Goal: Task Accomplishment & Management: Complete application form

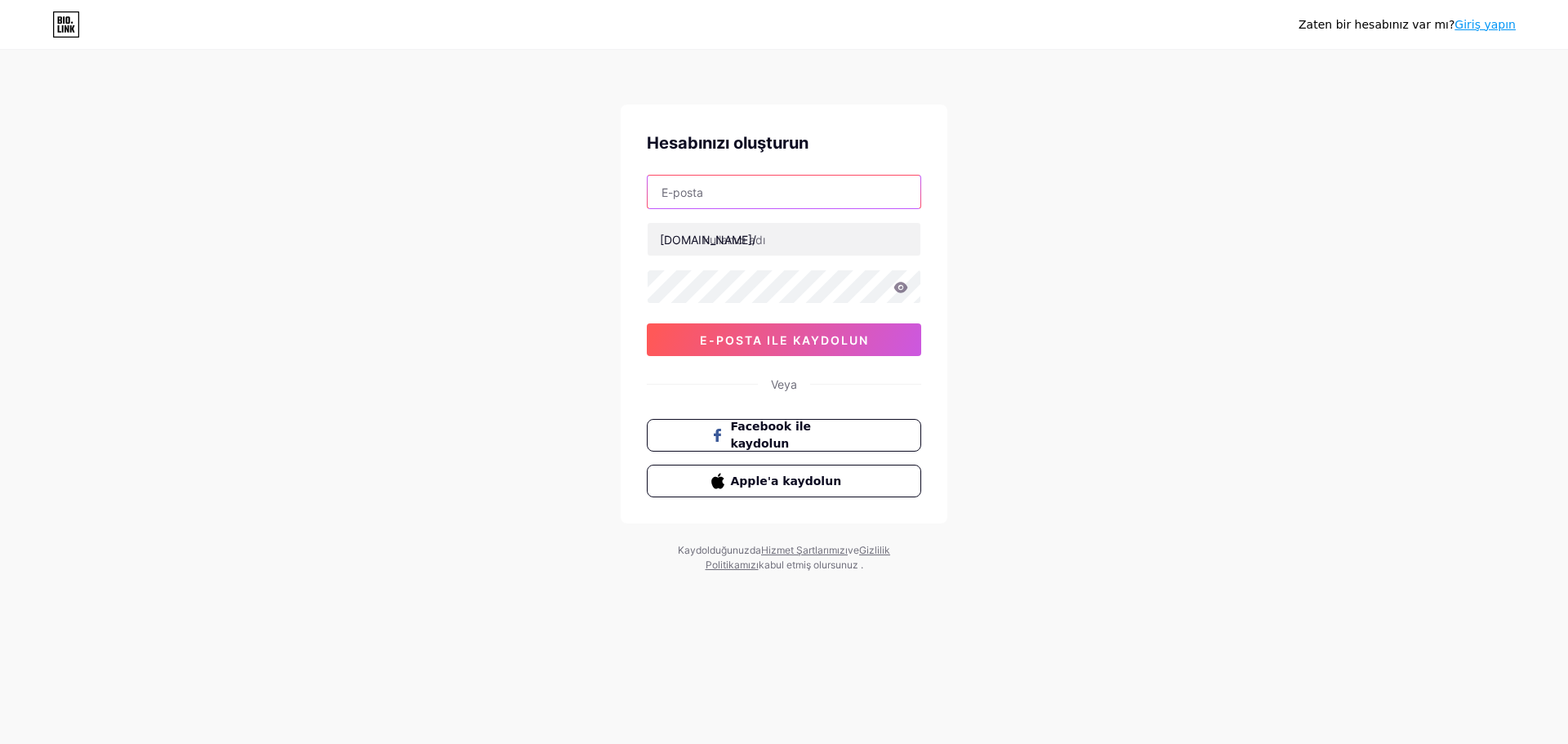
click at [740, 194] on input "text" at bounding box center [784, 192] width 272 height 33
type input "[EMAIL_ADDRESS][DOMAIN_NAME]"
click at [803, 239] on input "text" at bounding box center [784, 239] width 272 height 33
type input "partikolik"
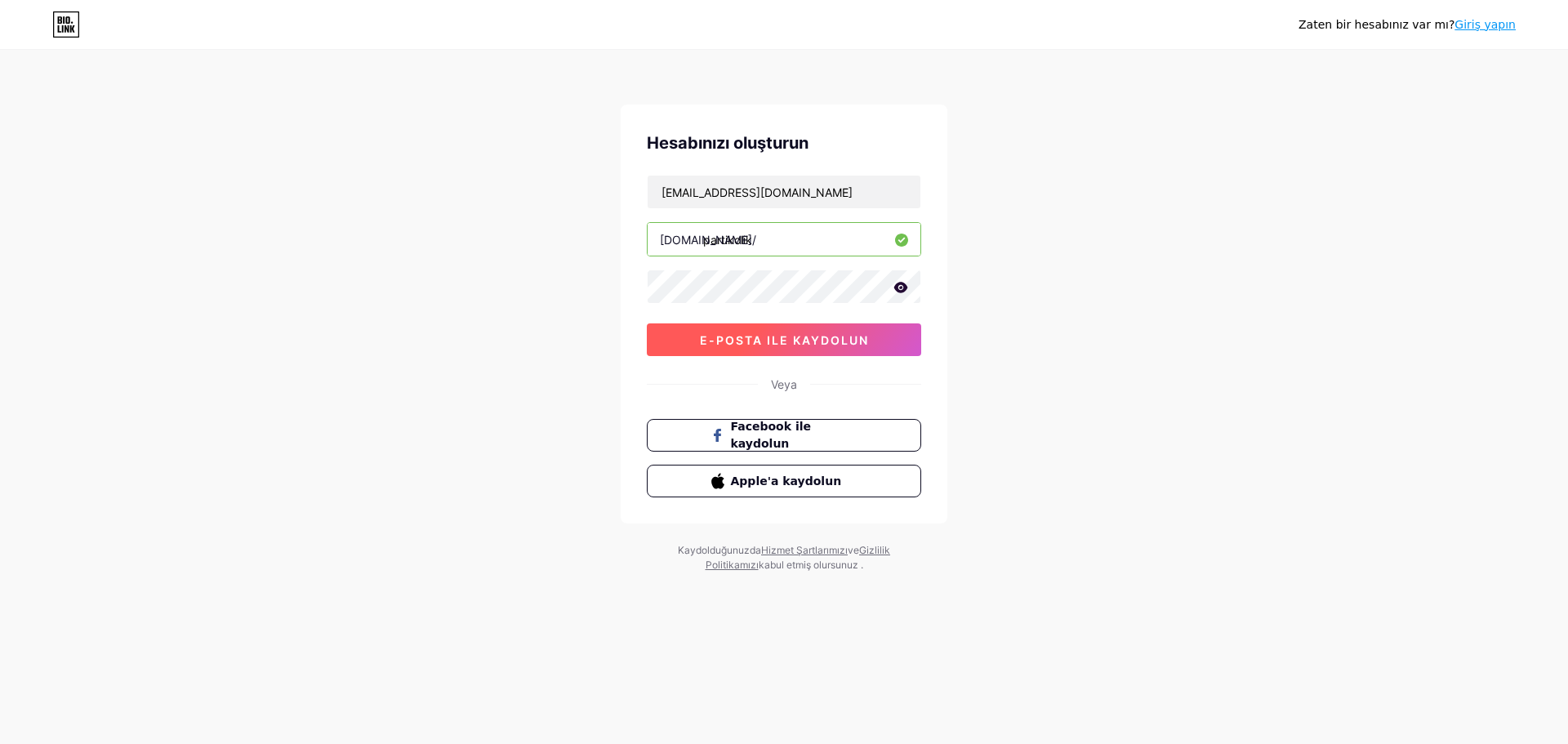
click at [790, 352] on button "e-posta ile kaydolun" at bounding box center [784, 339] width 274 height 33
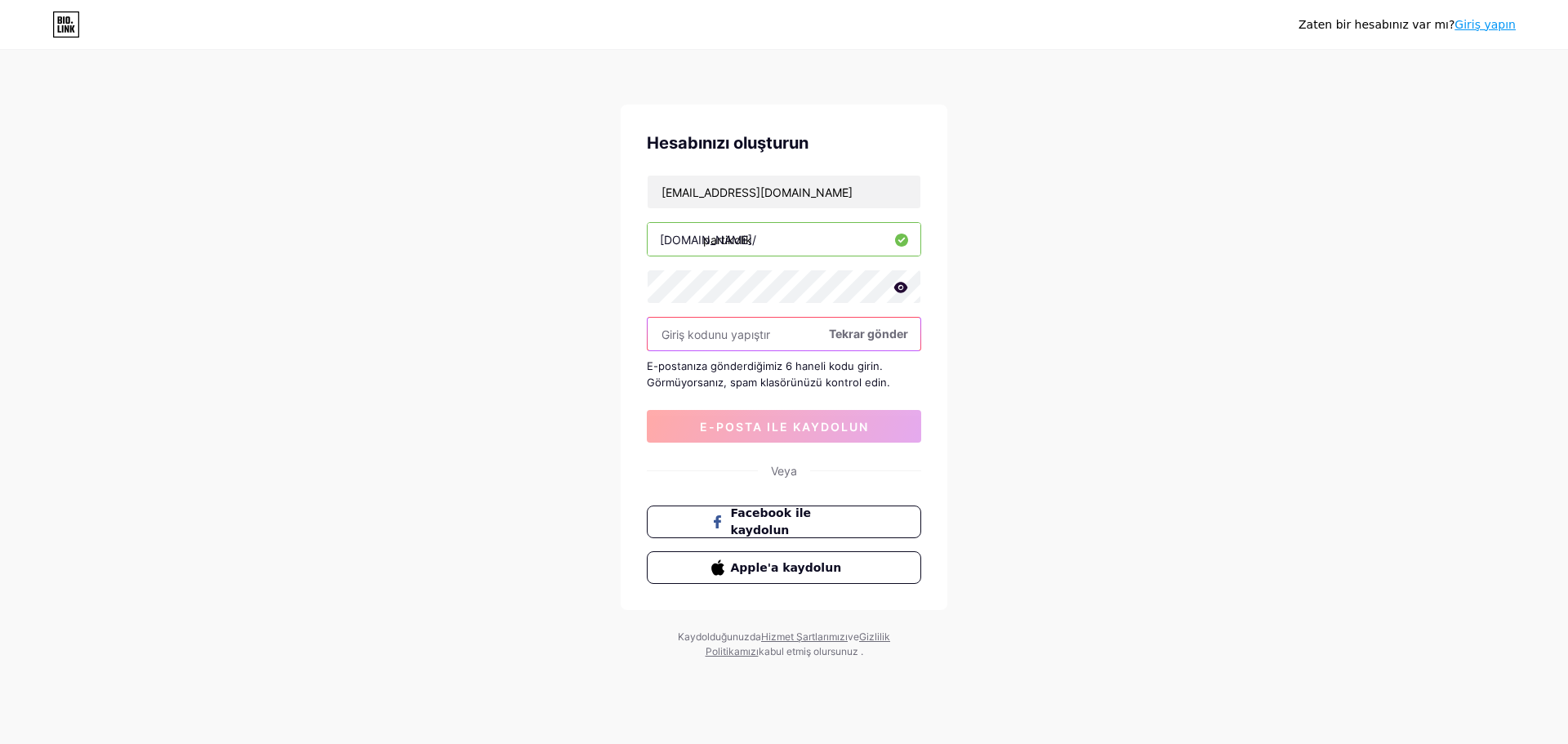
click at [791, 328] on input "text" at bounding box center [784, 334] width 272 height 33
click at [734, 336] on input "text" at bounding box center [784, 334] width 272 height 33
type input "160230"
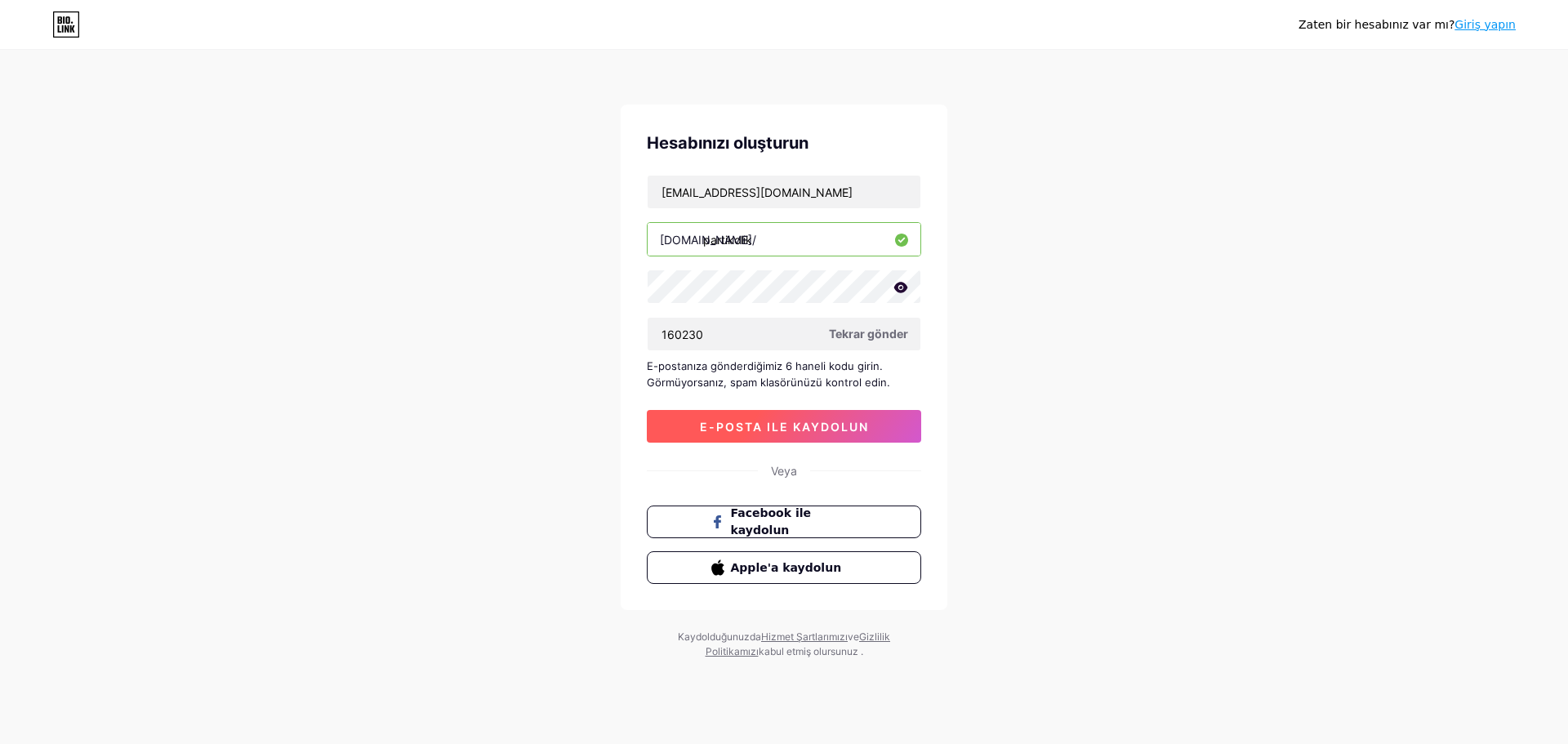
click at [793, 424] on font "e-posta ile kaydolun" at bounding box center [784, 427] width 169 height 14
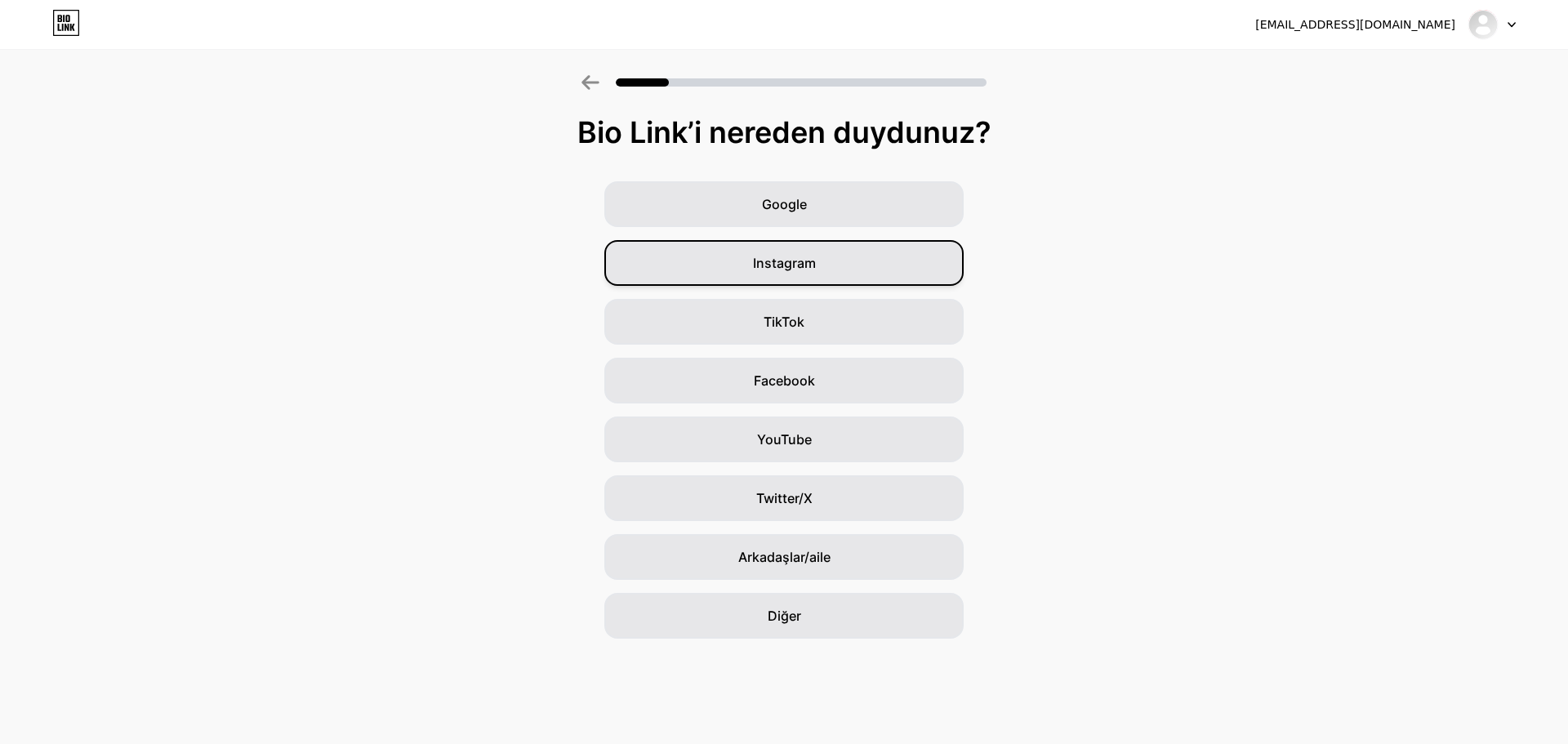
click at [819, 279] on div "Instagram" at bounding box center [784, 262] width 360 height 46
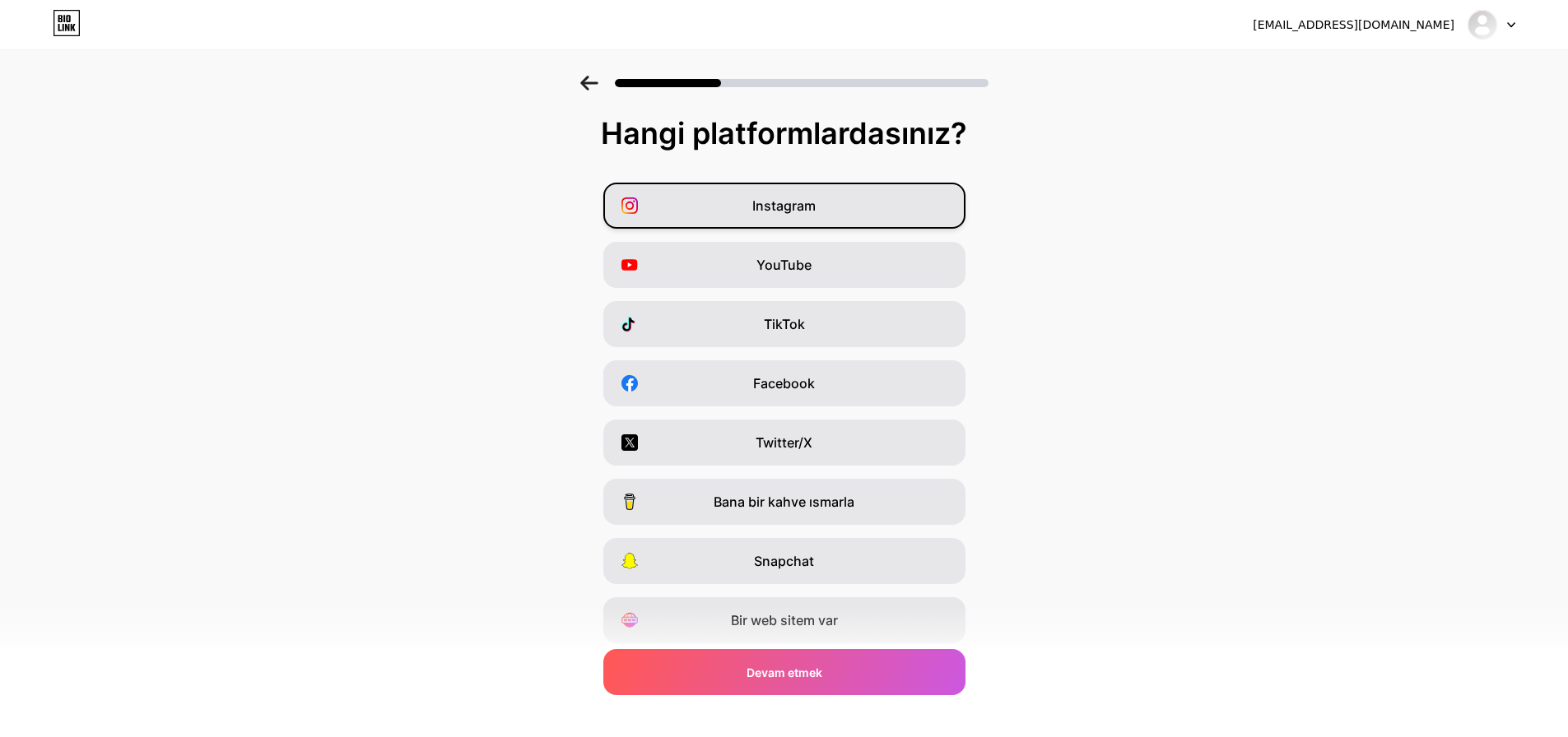
click at [781, 214] on font "Instagram" at bounding box center [784, 206] width 64 height 17
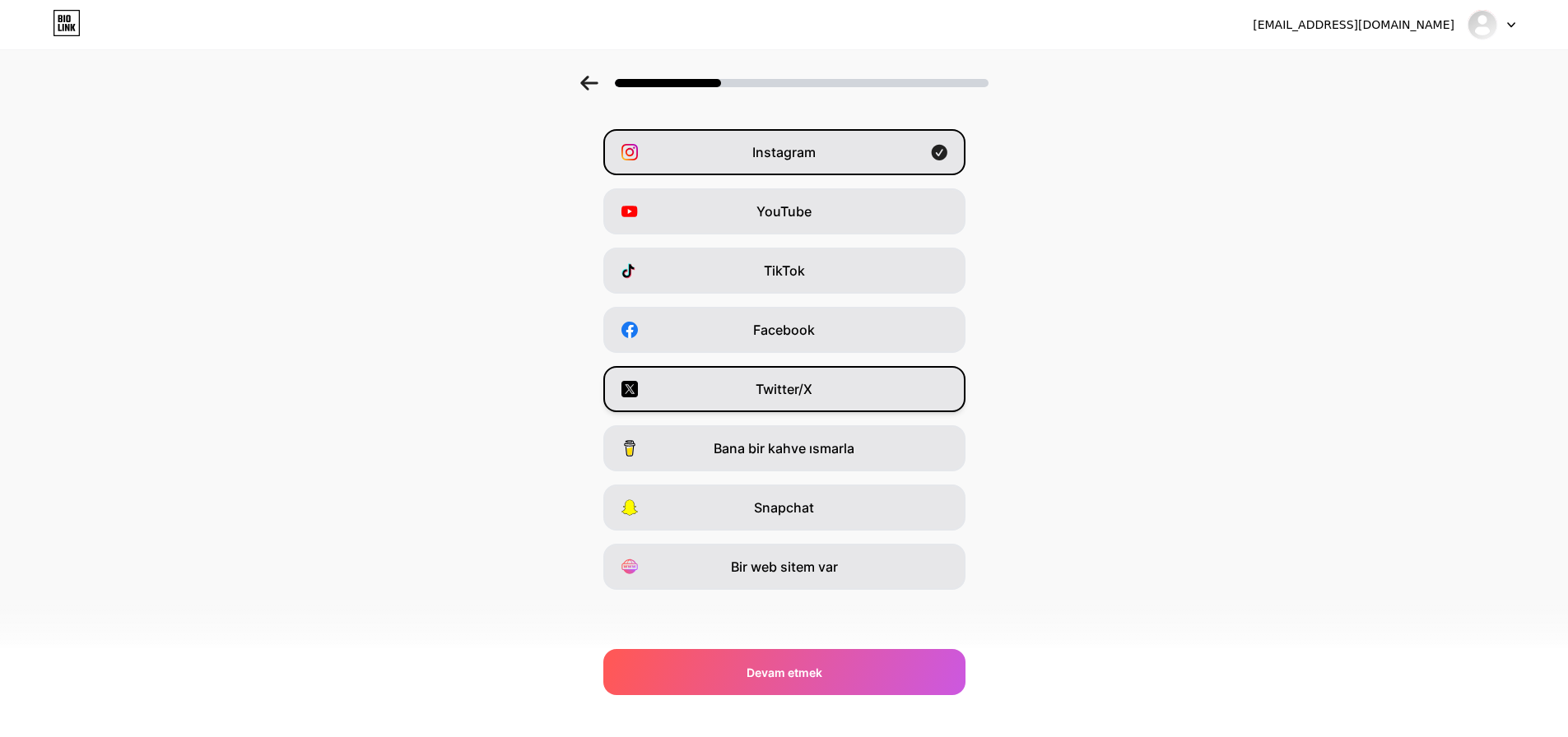
scroll to position [54, 0]
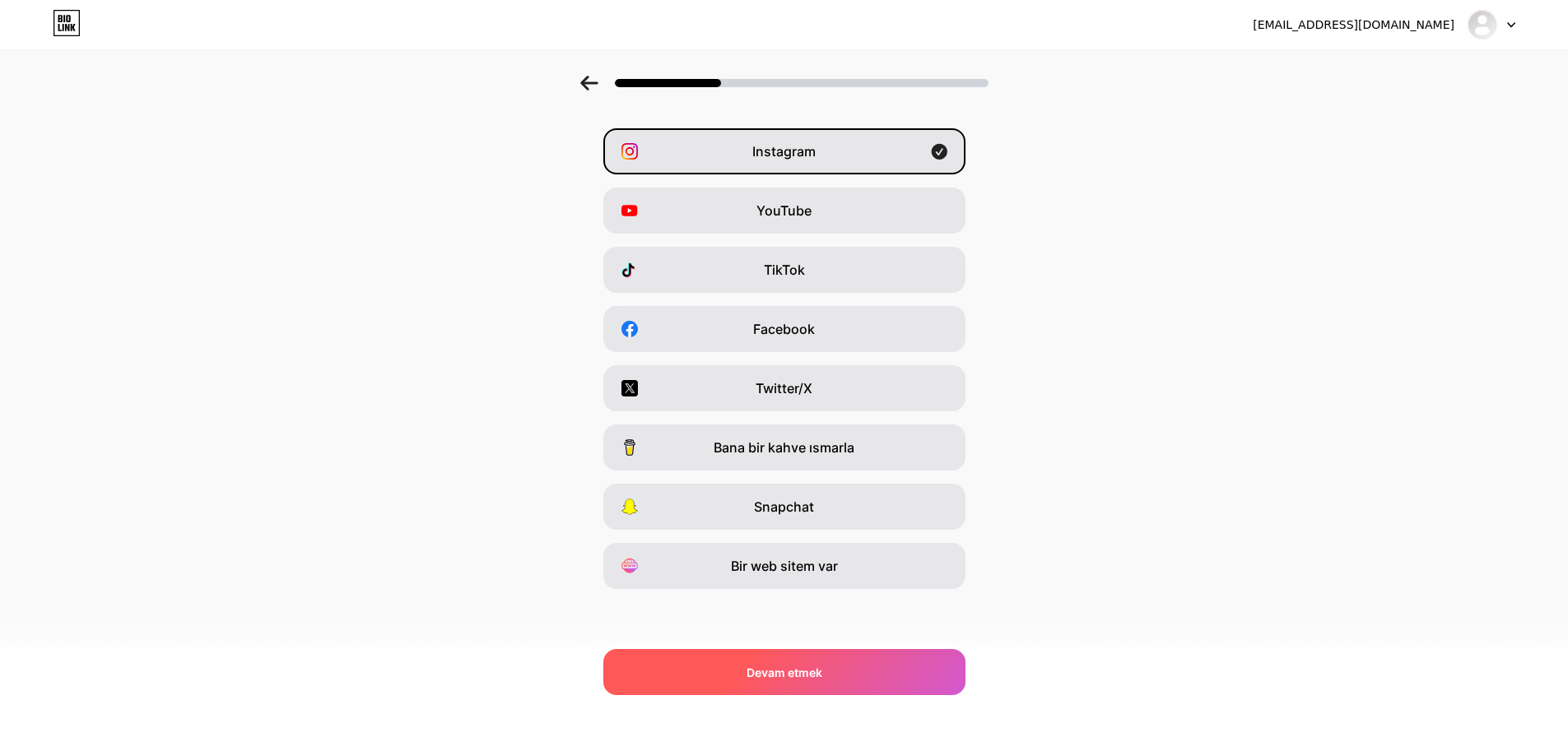
click at [812, 672] on font "Devam etmek" at bounding box center [784, 672] width 76 height 14
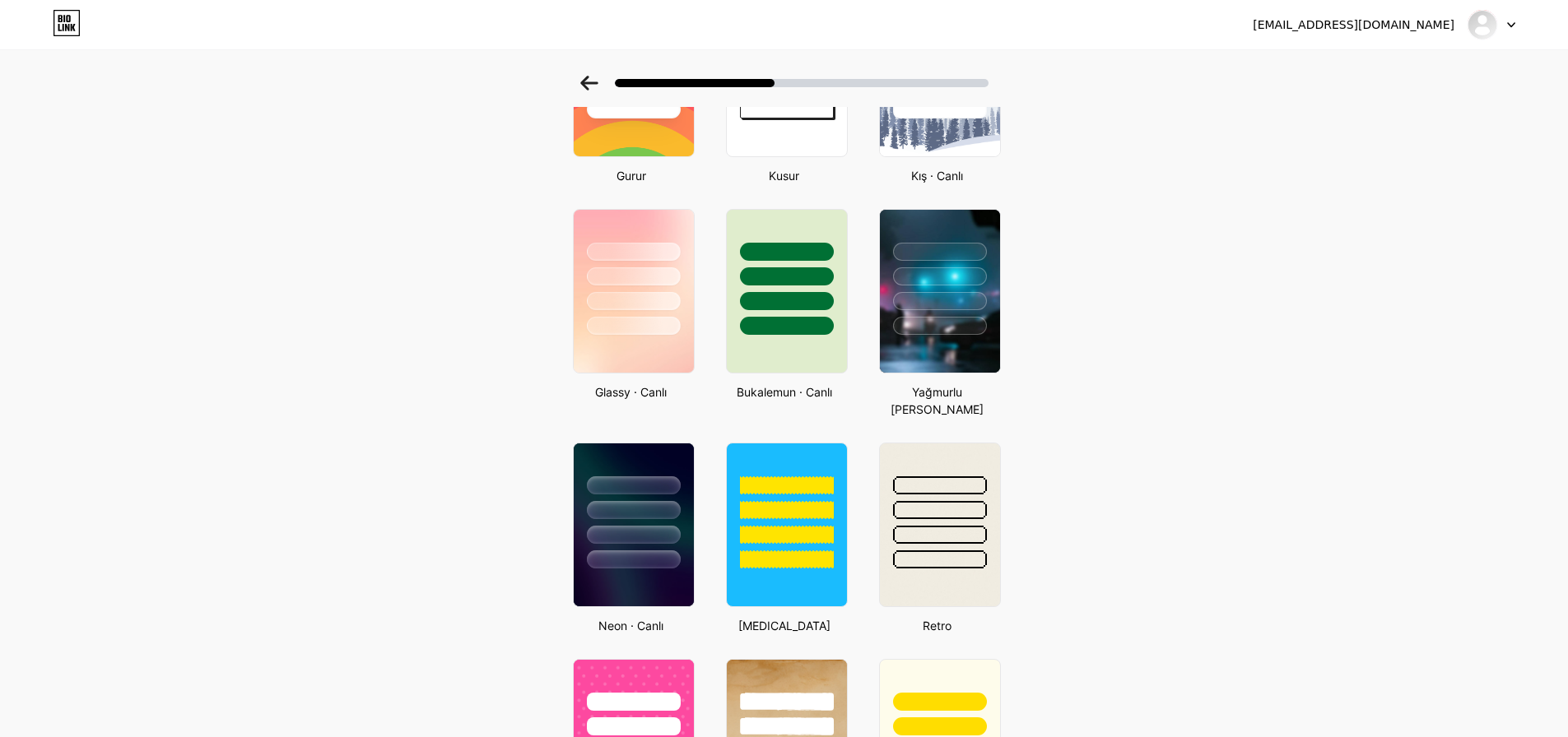
scroll to position [494, 0]
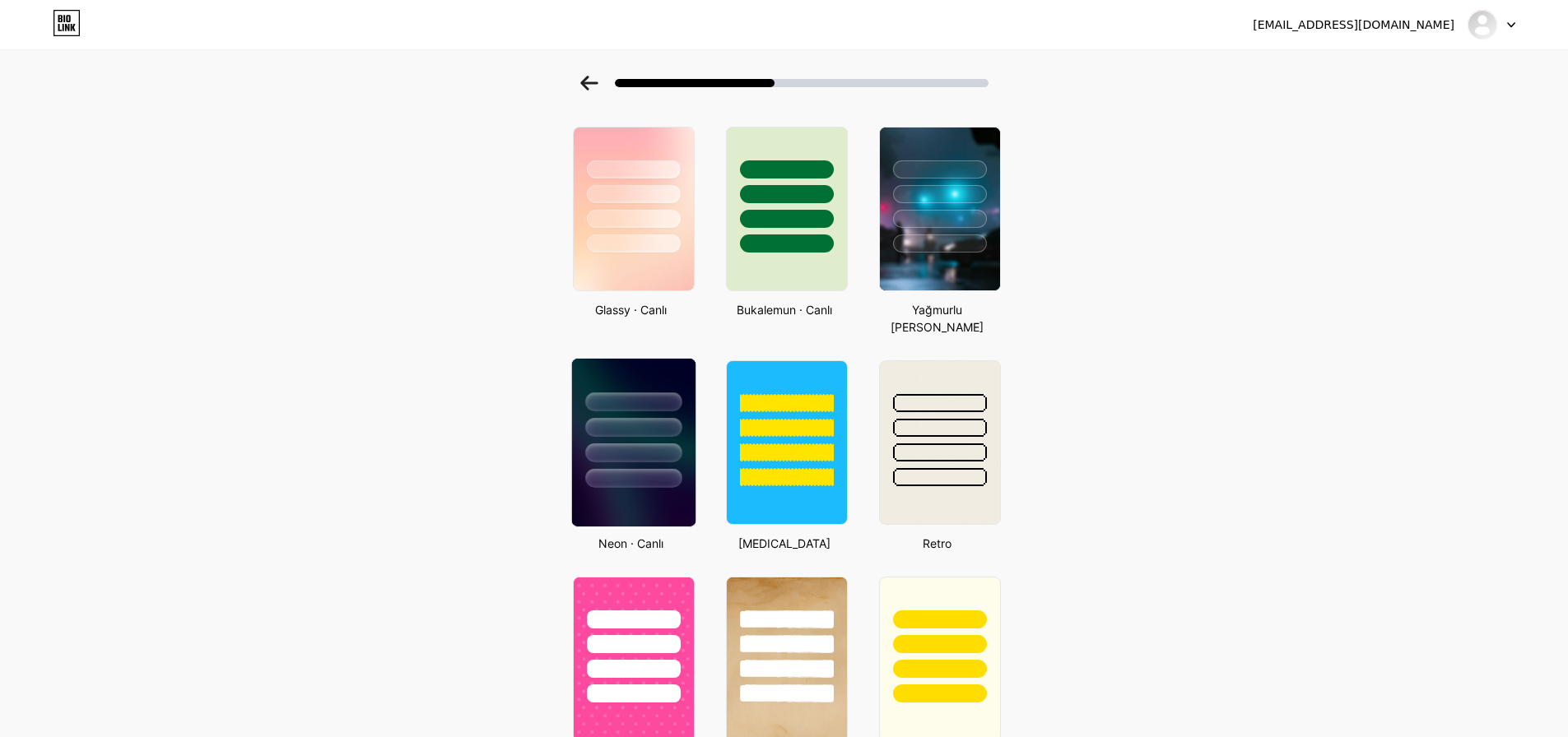
click at [637, 418] on div at bounding box center [633, 427] width 96 height 19
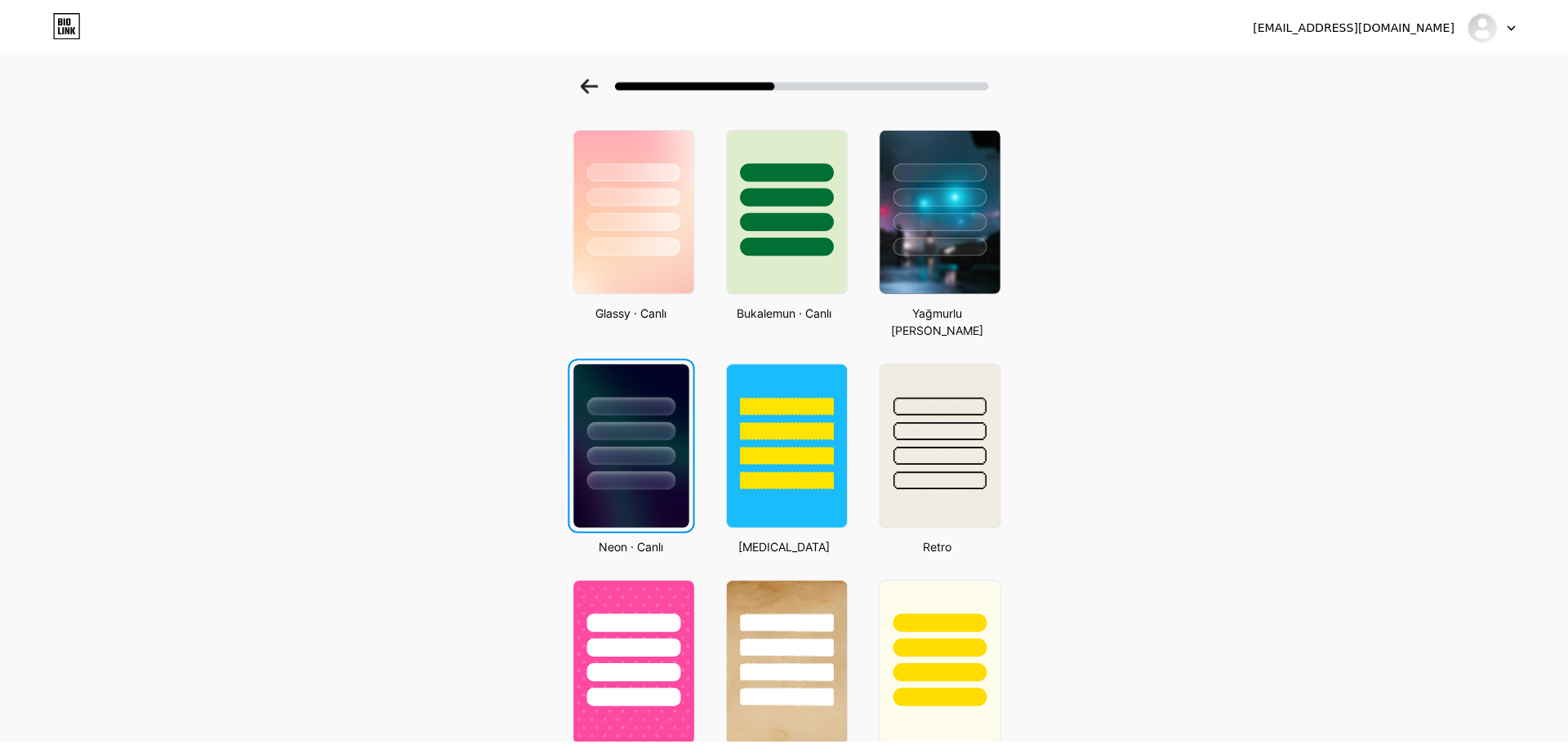
scroll to position [0, 0]
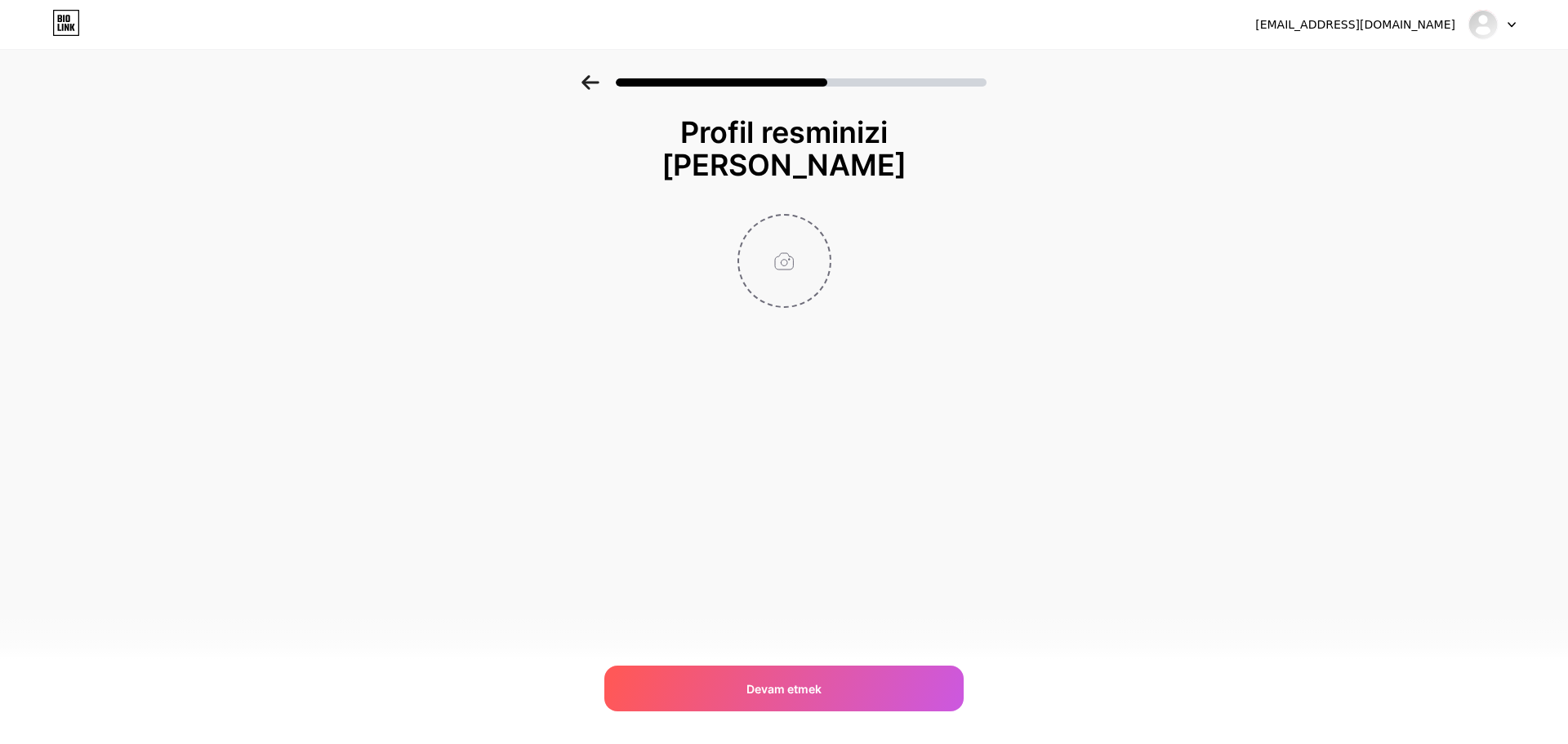
click at [797, 252] on input "file" at bounding box center [784, 261] width 91 height 91
type input "C:\fakepath\alku-yuvarlak-logo-[MEDICAL_DATA].png"
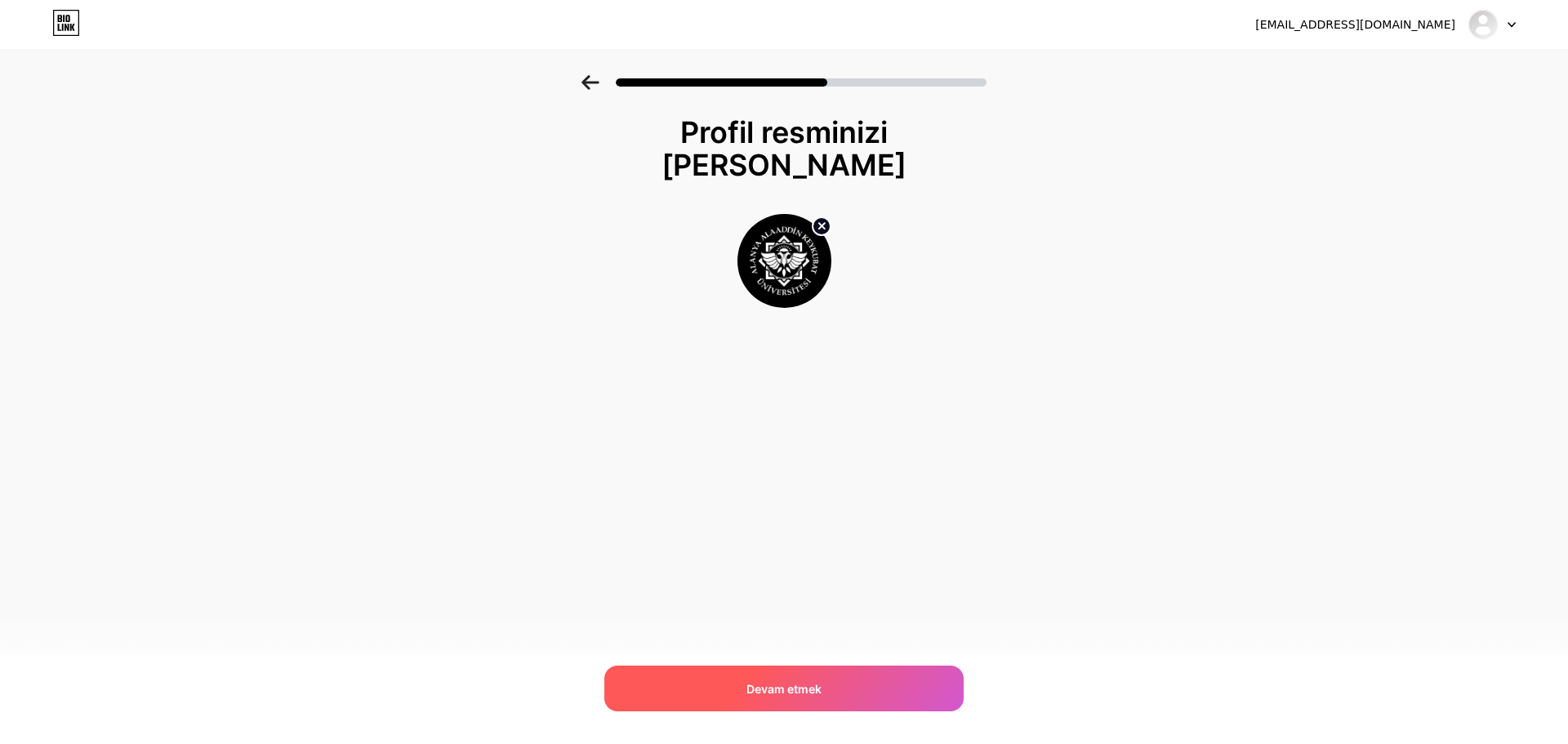
click at [813, 700] on div "Devam etmek" at bounding box center [784, 688] width 360 height 46
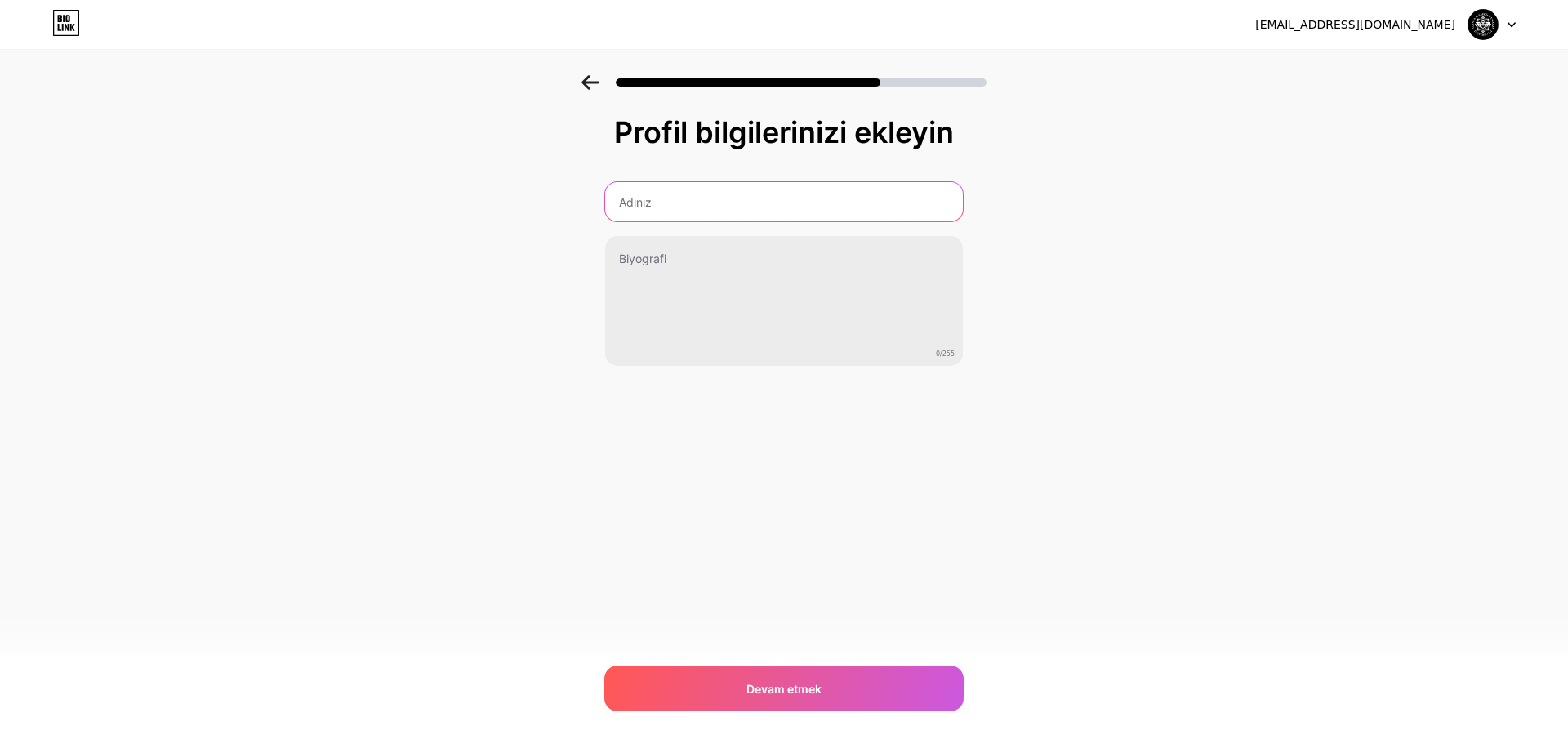
click at [708, 191] on input "text" at bounding box center [784, 202] width 358 height 39
type input "Alaadddin [GEOGRAPHIC_DATA]"
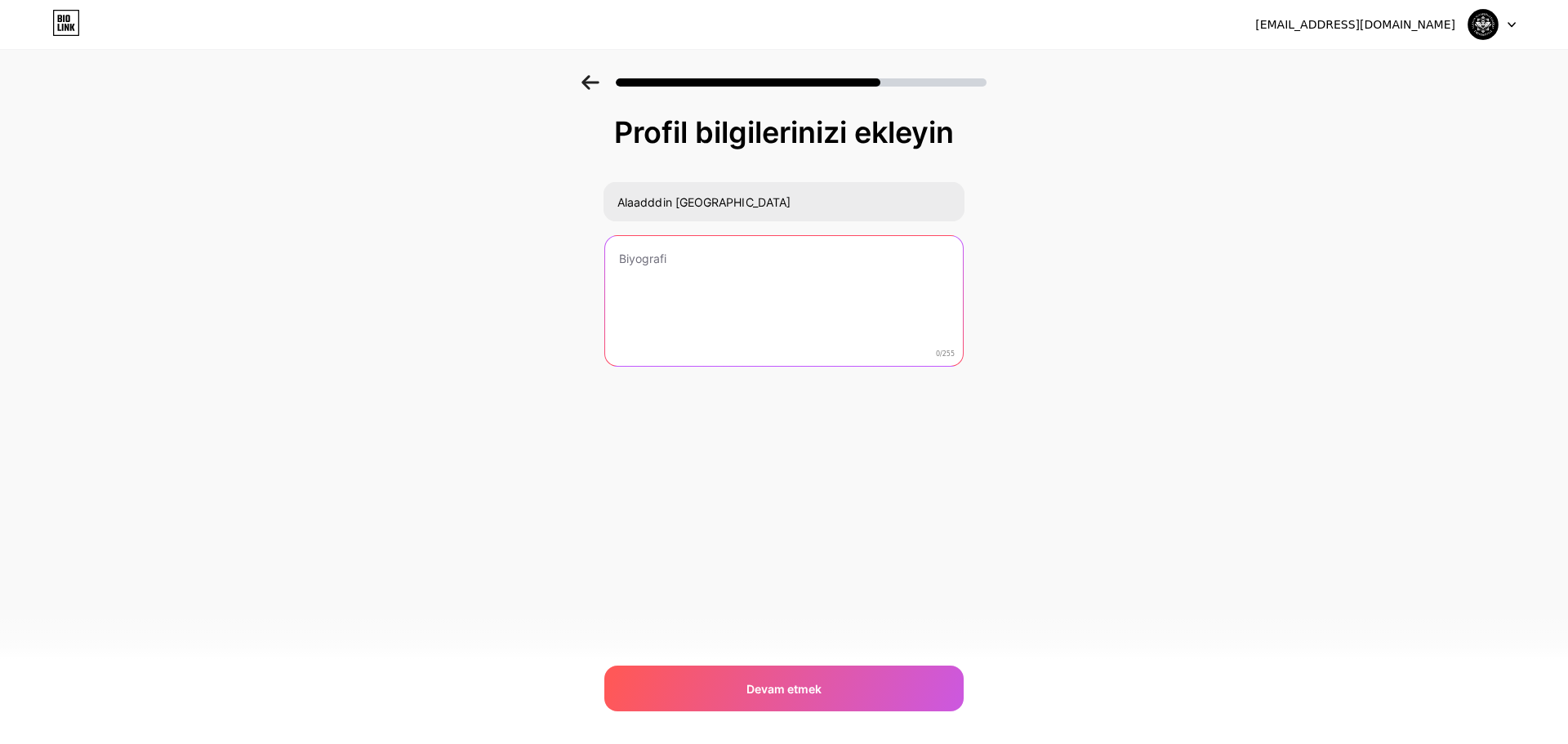
click at [689, 245] on textarea at bounding box center [784, 301] width 358 height 131
click at [705, 276] on textarea at bounding box center [784, 301] width 361 height 133
paste textarea "🎶 Partikolik Ekibine Katıl! 🎉 Konser, parti, tur, kamp ve daha birçok unutulmaz…"
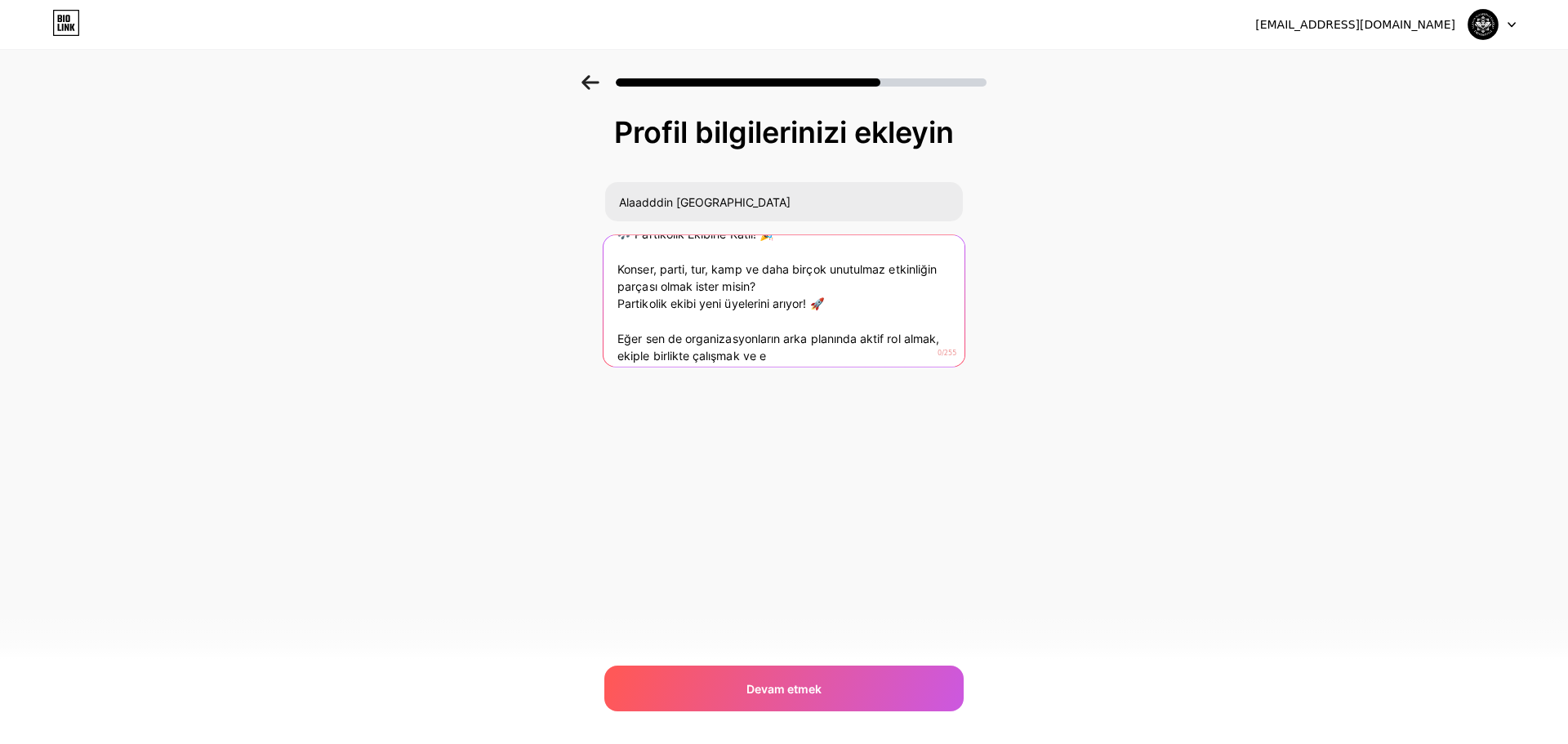
scroll to position [33, 0]
drag, startPoint x: 824, startPoint y: 346, endPoint x: 609, endPoint y: 325, distance: 216.0
click at [609, 325] on textarea "🎶 Partikolik Ekibine Katıl! 🎉 Konser, parti, tur, kamp ve daha birçok unutulmaz…" at bounding box center [784, 300] width 361 height 133
click at [841, 299] on textarea "🎶 Partikolik Ekibine Katıl! 🎉 Konser, parti, tur, kamp ve daha birçok unutulmaz…" at bounding box center [784, 300] width 361 height 133
drag, startPoint x: 781, startPoint y: 301, endPoint x: 618, endPoint y: 296, distance: 163.1
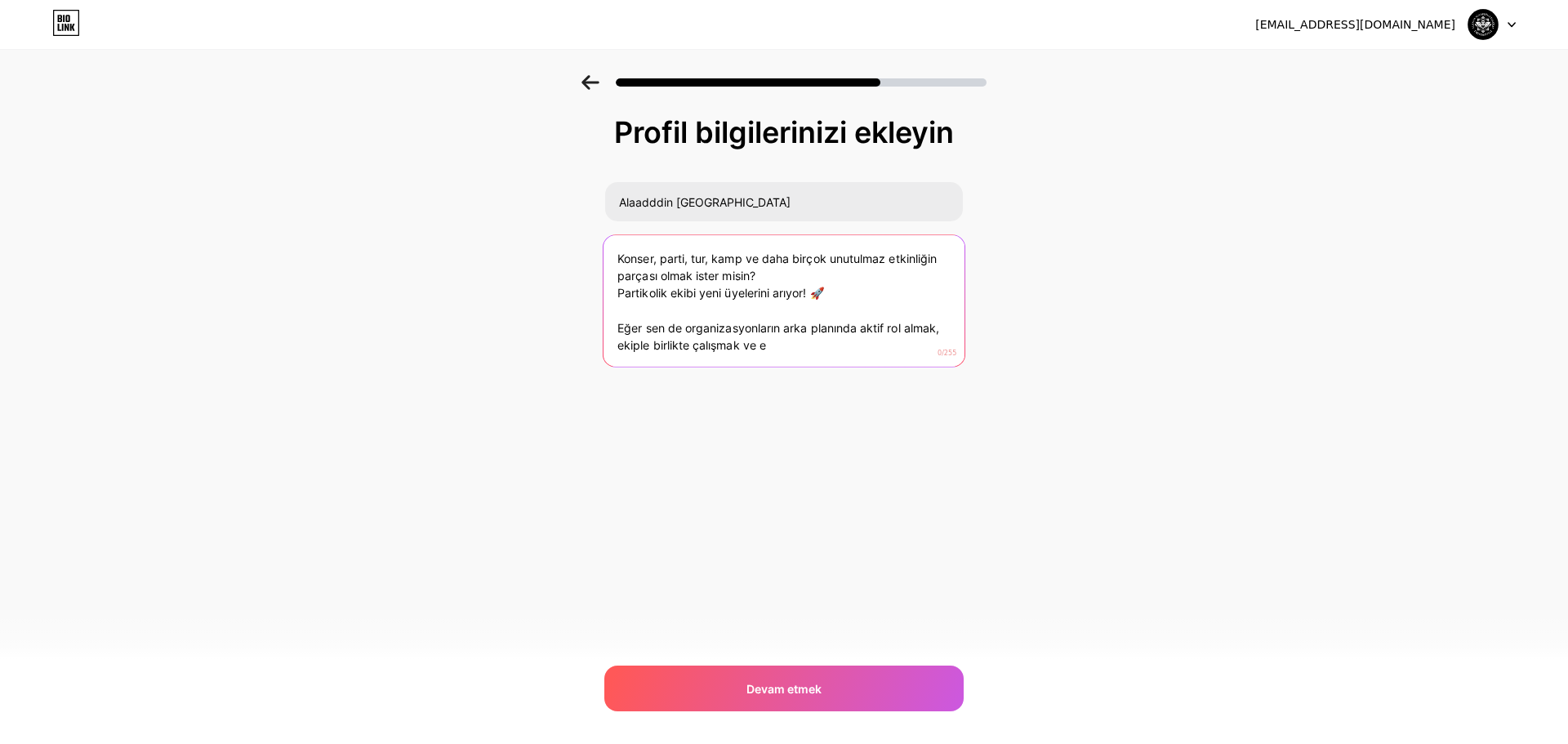
click at [618, 296] on textarea "🎶 Partikolik Ekibine Katıl! 🎉 Konser, parti, tur, kamp ve daha birçok unutulmaz…" at bounding box center [784, 300] width 361 height 133
click at [615, 326] on textarea "🎶 Partikolik Ekibine Katıl! 🎉 Konser, parti, tur, kamp ve daha birçok unutulmaz…" at bounding box center [784, 300] width 361 height 133
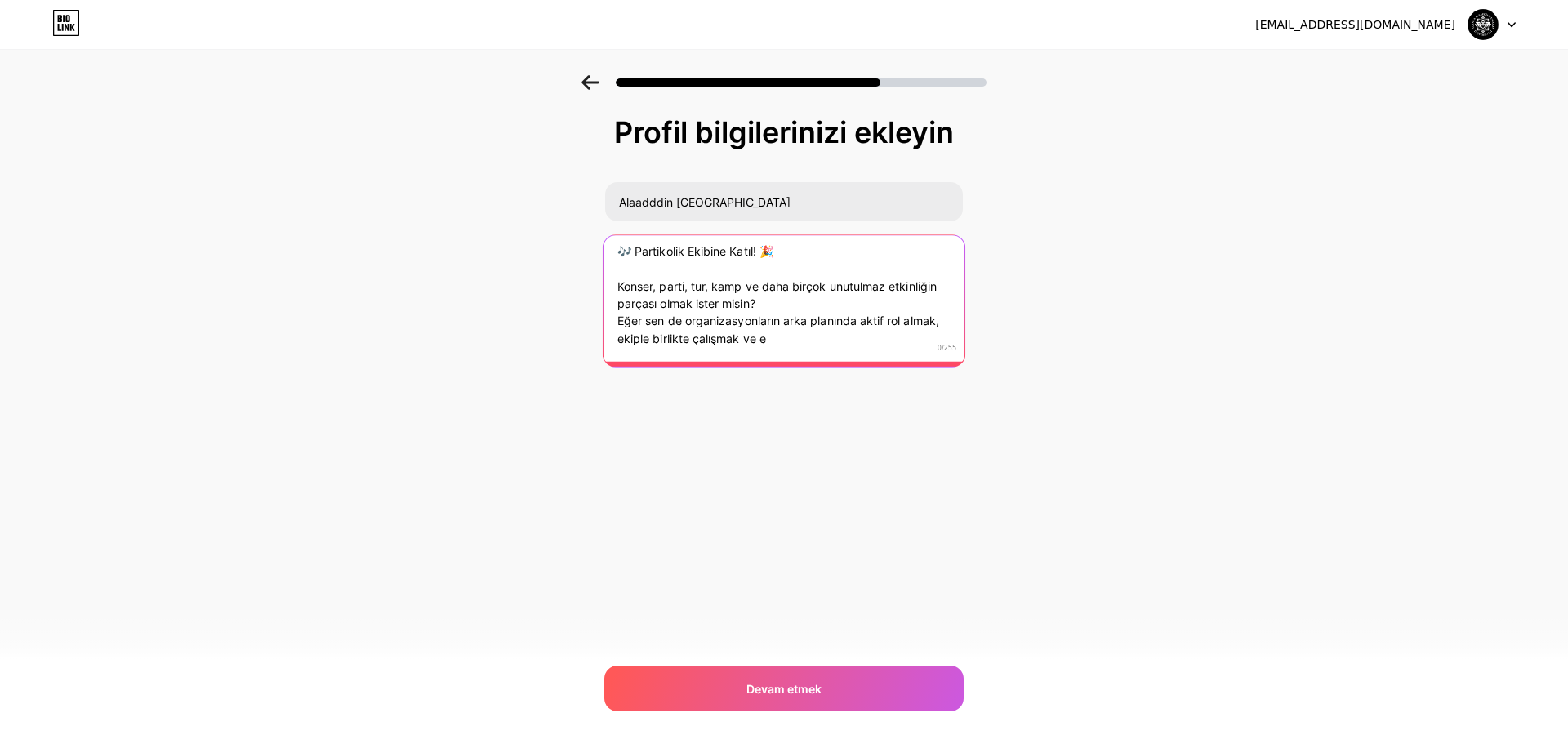
scroll to position [0, 0]
click at [742, 350] on textarea "🎶 Partikolik Ekibine Katıl! 🎉 Konser, parti, tur, kamp ve daha birçok unutulmaz…" at bounding box center [784, 295] width 361 height 133
paste textarea "ğlencenin merkezinde yer almak istiyorsan h"
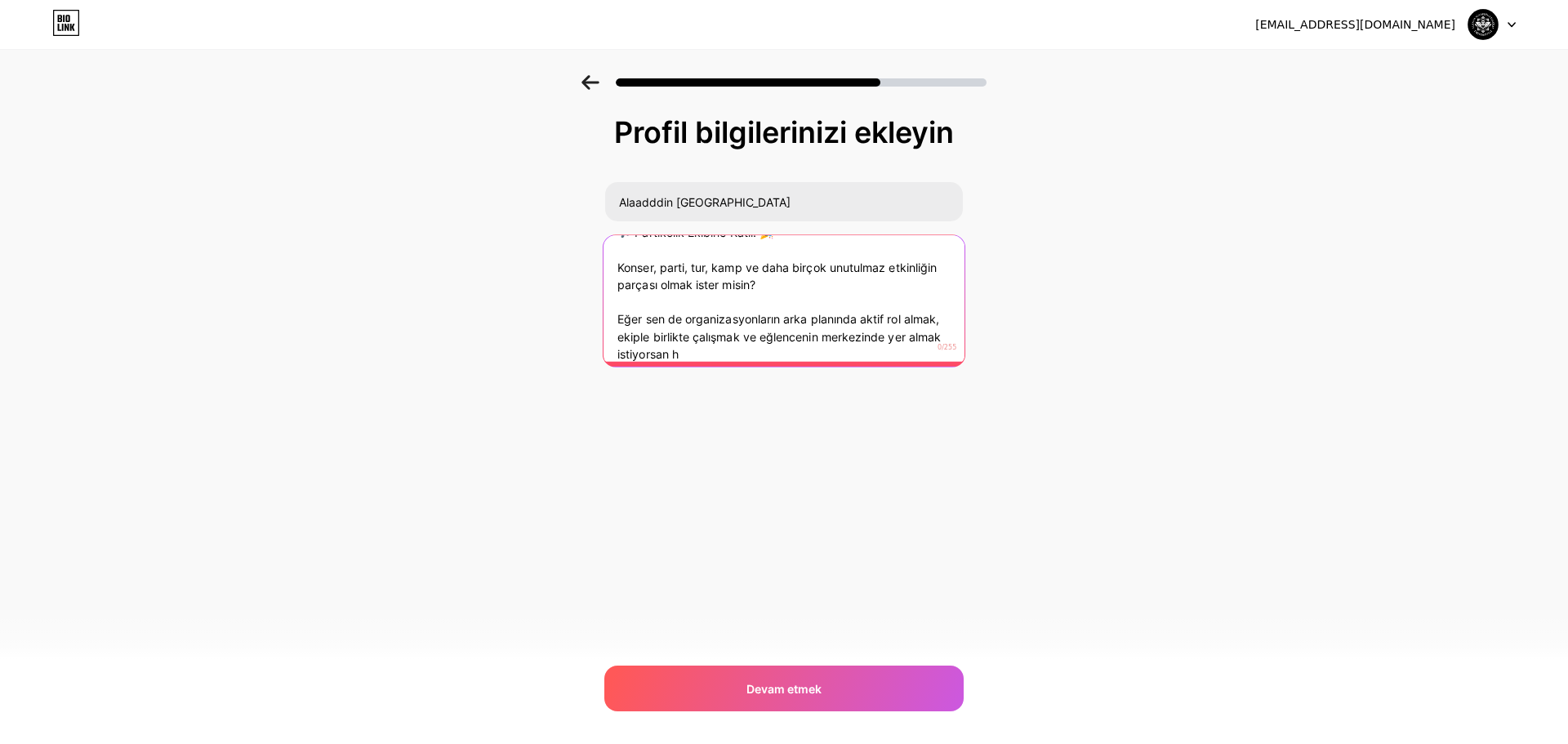
scroll to position [33, 0]
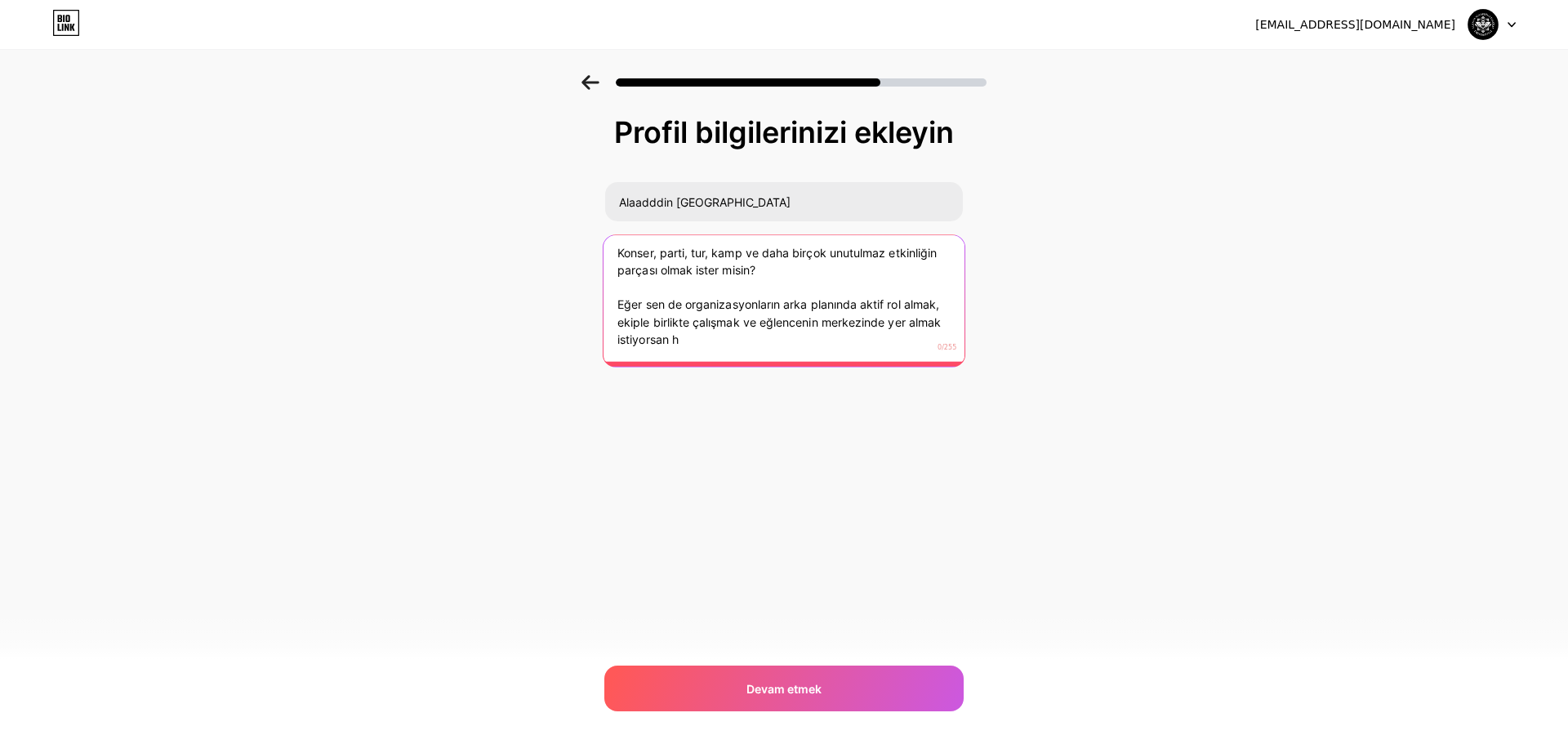
drag, startPoint x: 758, startPoint y: 350, endPoint x: 613, endPoint y: 307, distance: 151.2
click at [613, 307] on textarea "🎶 Partikolik Ekibine Katıl! 🎉 Konser, parti, tur, kamp ve daha birçok unutulmaz…" at bounding box center [784, 295] width 361 height 133
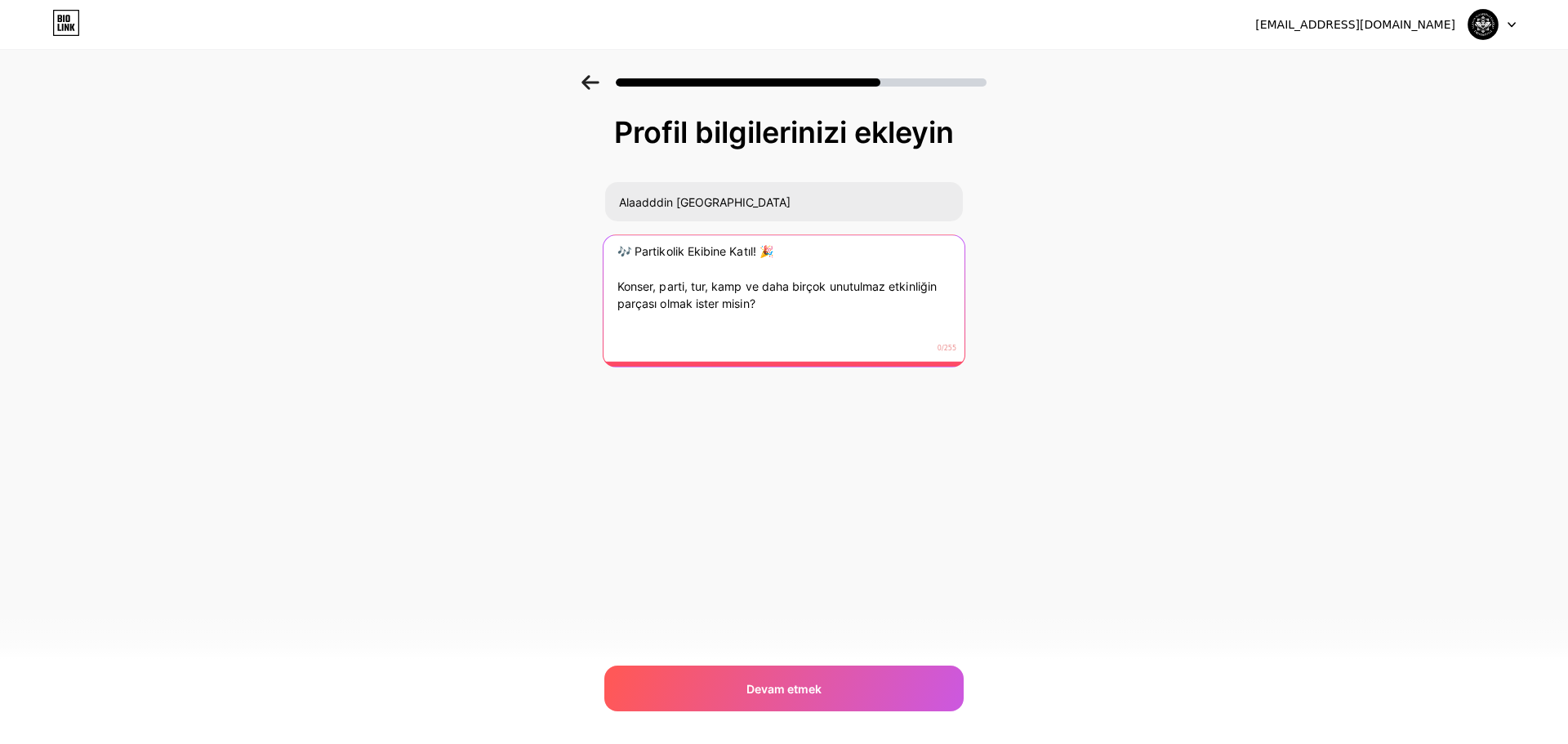
scroll to position [0, 0]
paste textarea "👉 Formu doldur, ekibimize katıl, eğlencenin kalbinde sen de yerini al!"
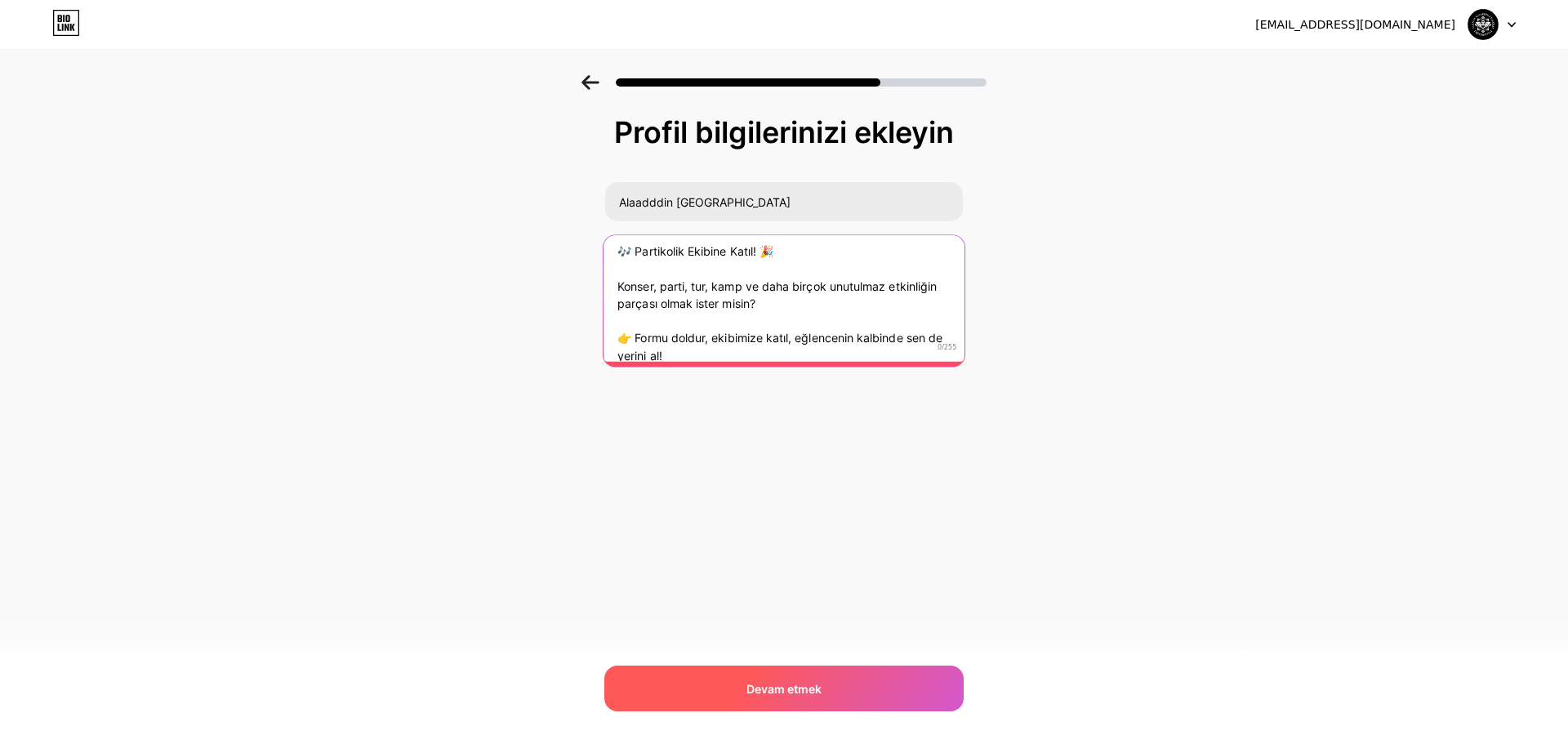
type textarea "🎶 Partikolik Ekibine Katıl! 🎉 Konser, parti, tur, kamp ve daha birçok unutulmaz…"
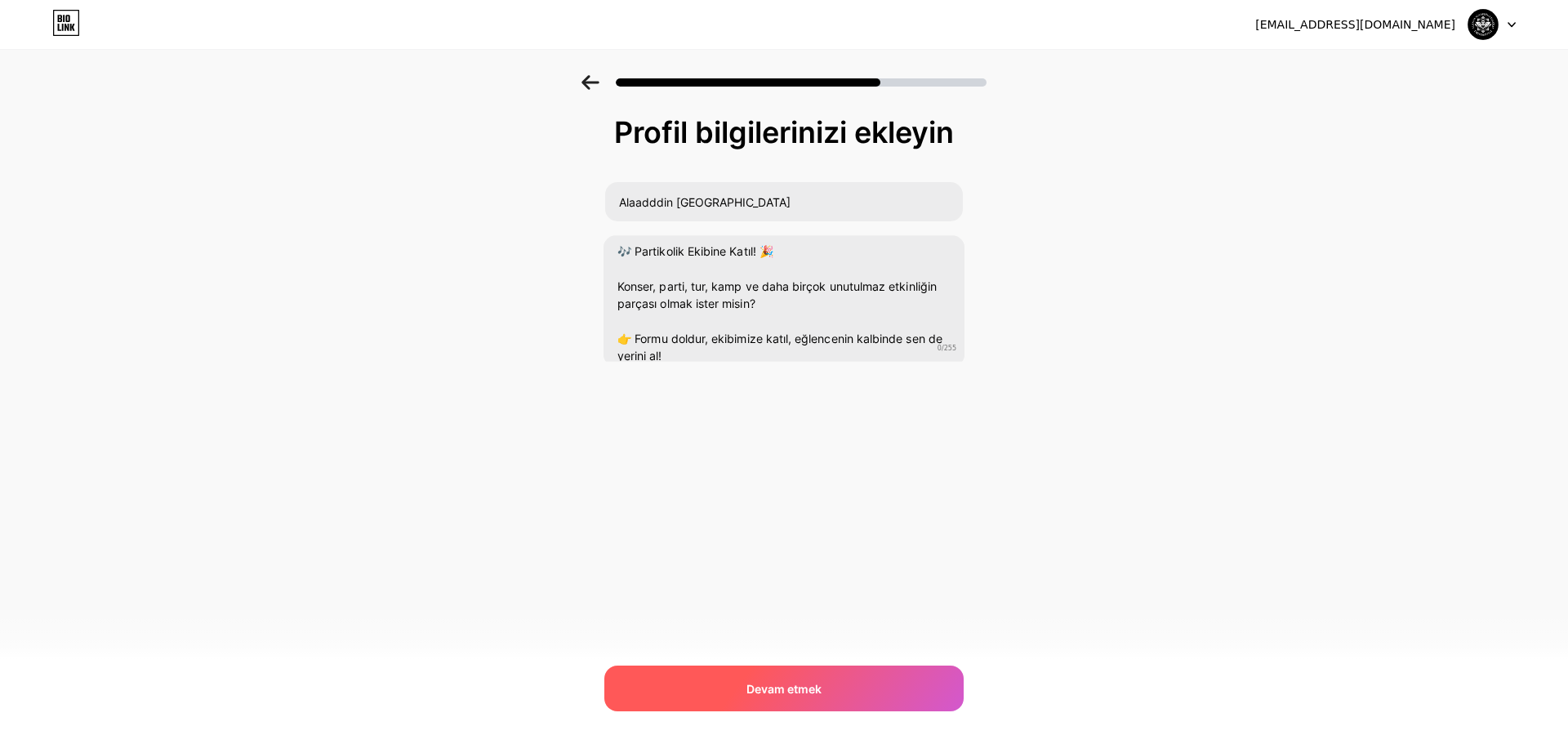
click at [761, 683] on font "Devam etmek" at bounding box center [784, 689] width 75 height 14
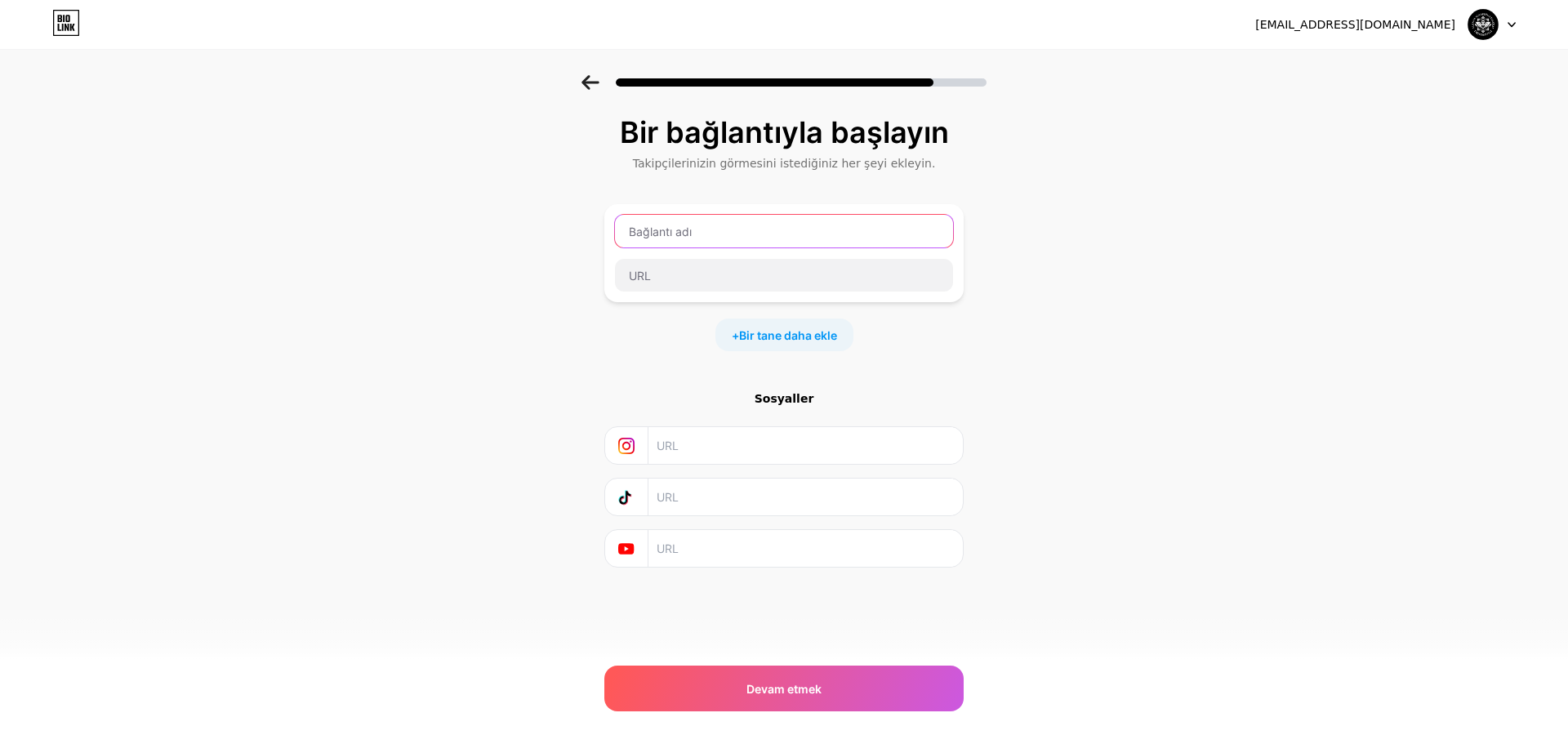
click at [744, 238] on input "text" at bounding box center [784, 231] width 338 height 33
